Goal: Information Seeking & Learning: Check status

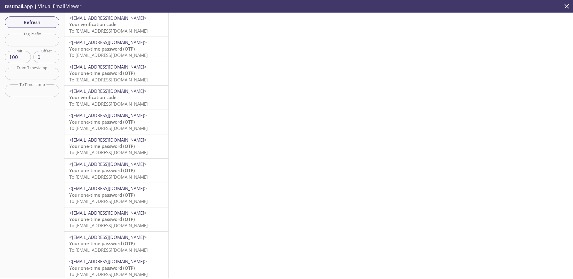
click at [114, 28] on span "To: [EMAIL_ADDRESS][DOMAIN_NAME]" at bounding box center [108, 31] width 78 height 6
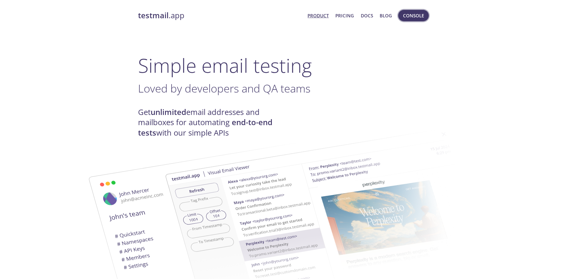
click at [415, 14] on span "Console" at bounding box center [413, 16] width 21 height 8
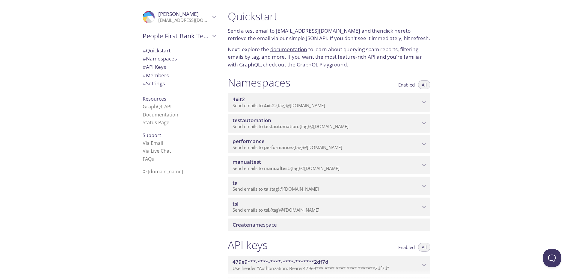
click at [260, 138] on span "performance" at bounding box center [248, 141] width 32 height 7
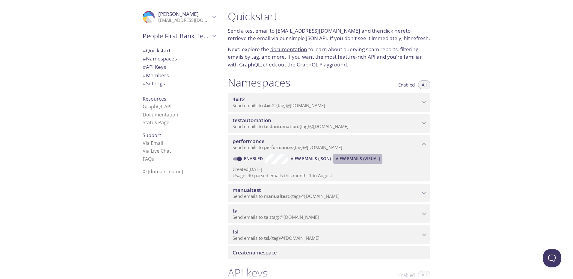
click at [369, 160] on span "View Emails (Visual)" at bounding box center [357, 158] width 44 height 7
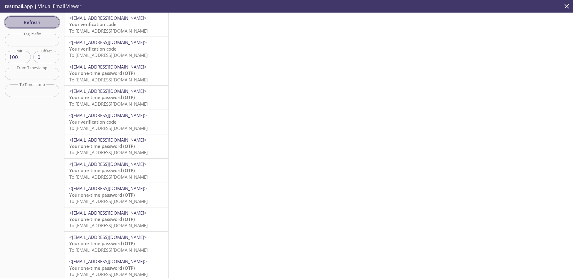
click at [35, 22] on span "Refresh" at bounding box center [32, 22] width 45 height 8
click at [117, 26] on span "Your verification code" at bounding box center [92, 24] width 47 height 6
